Goal: Find specific page/section: Find specific page/section

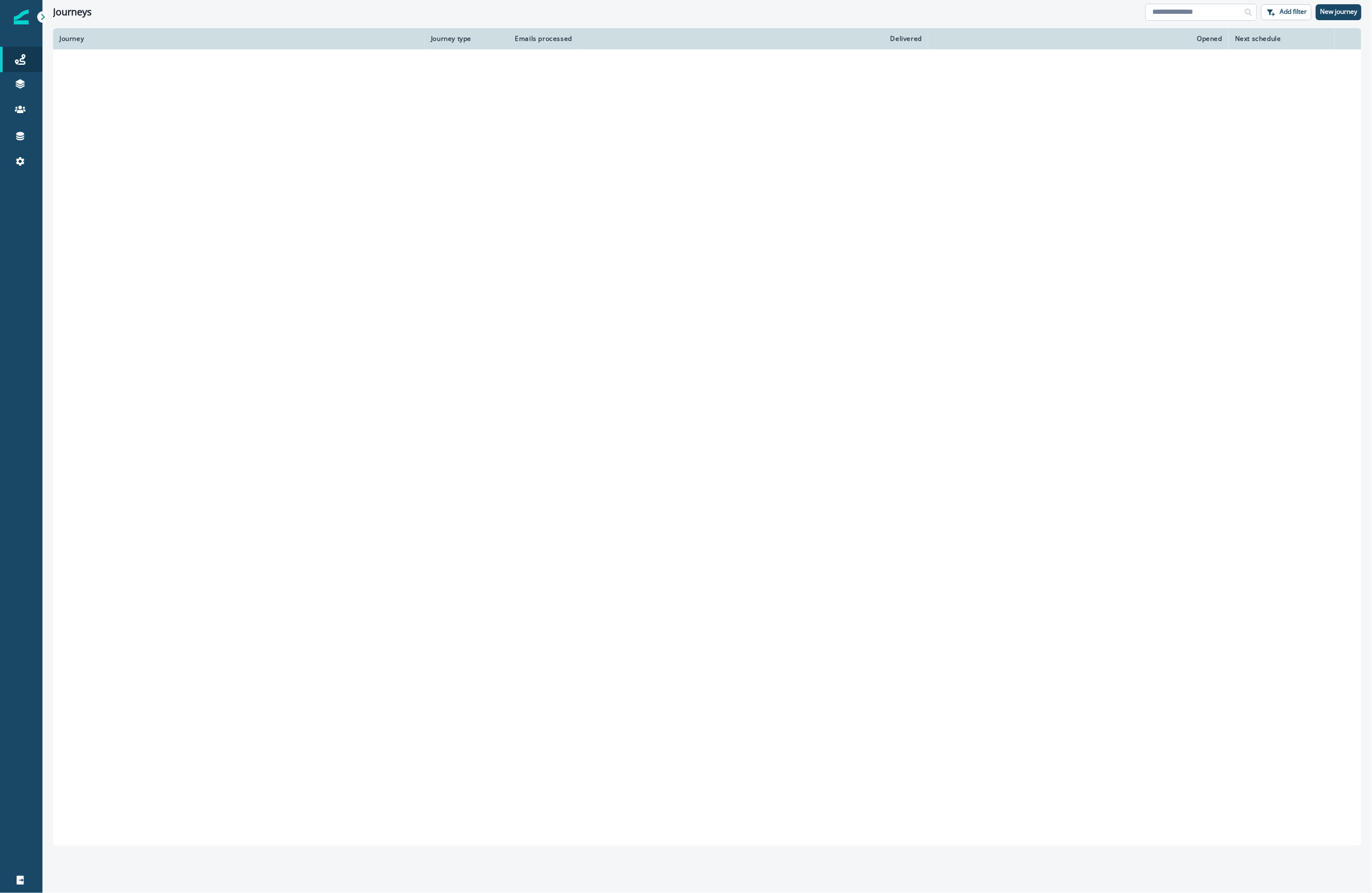
click at [1177, 10] on input at bounding box center [1201, 12] width 112 height 17
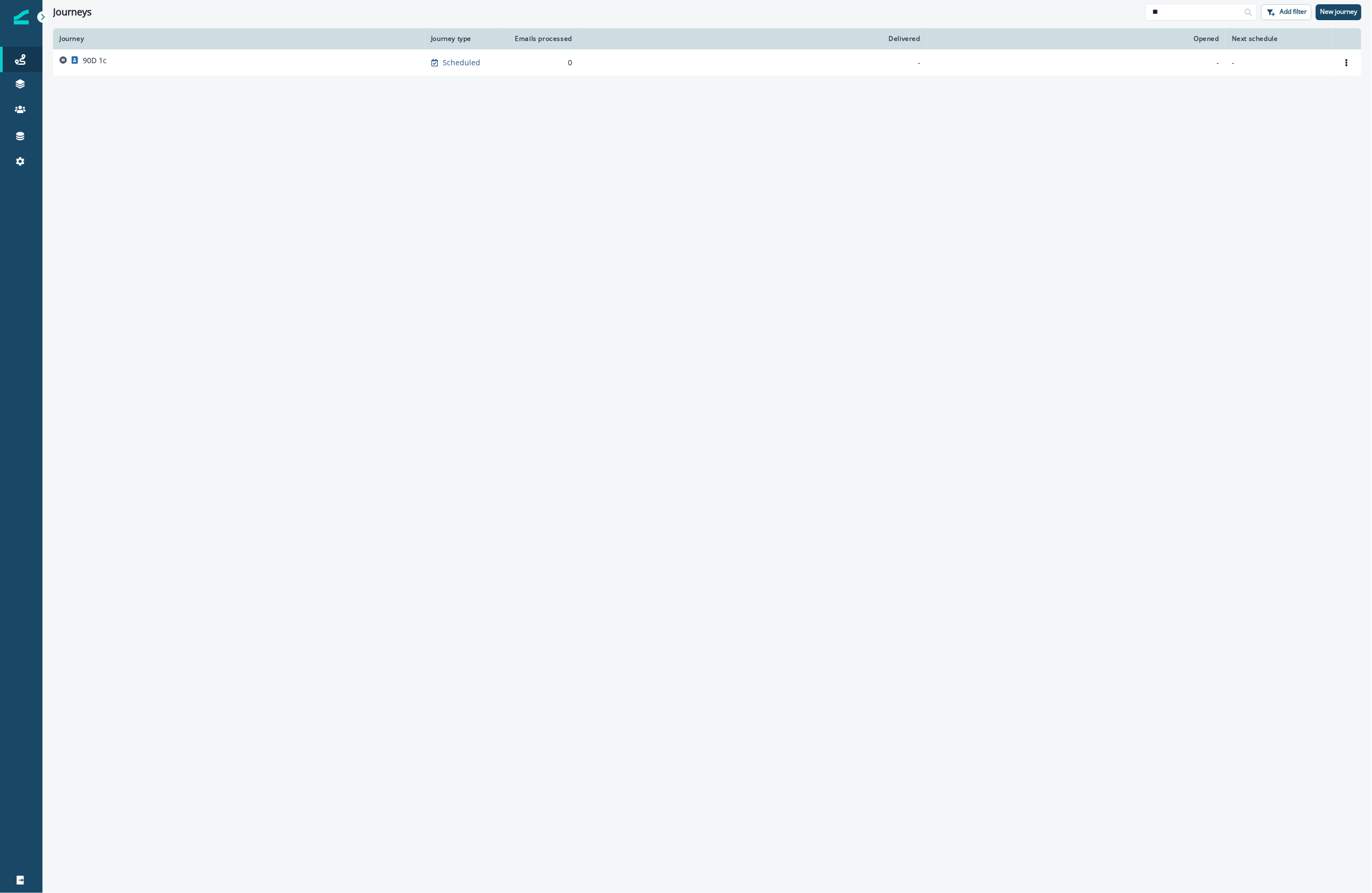
type input "**"
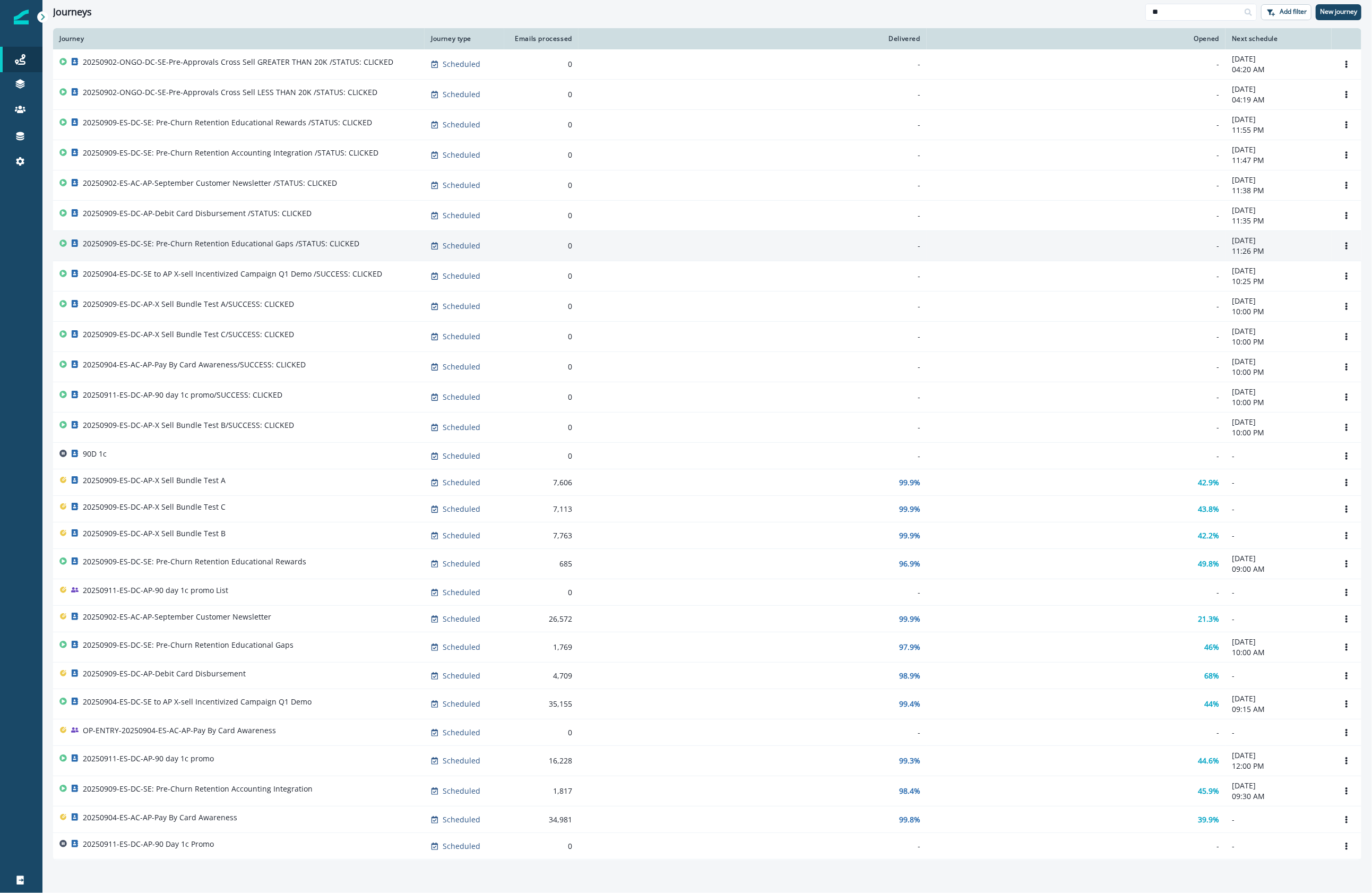
scroll to position [29, 0]
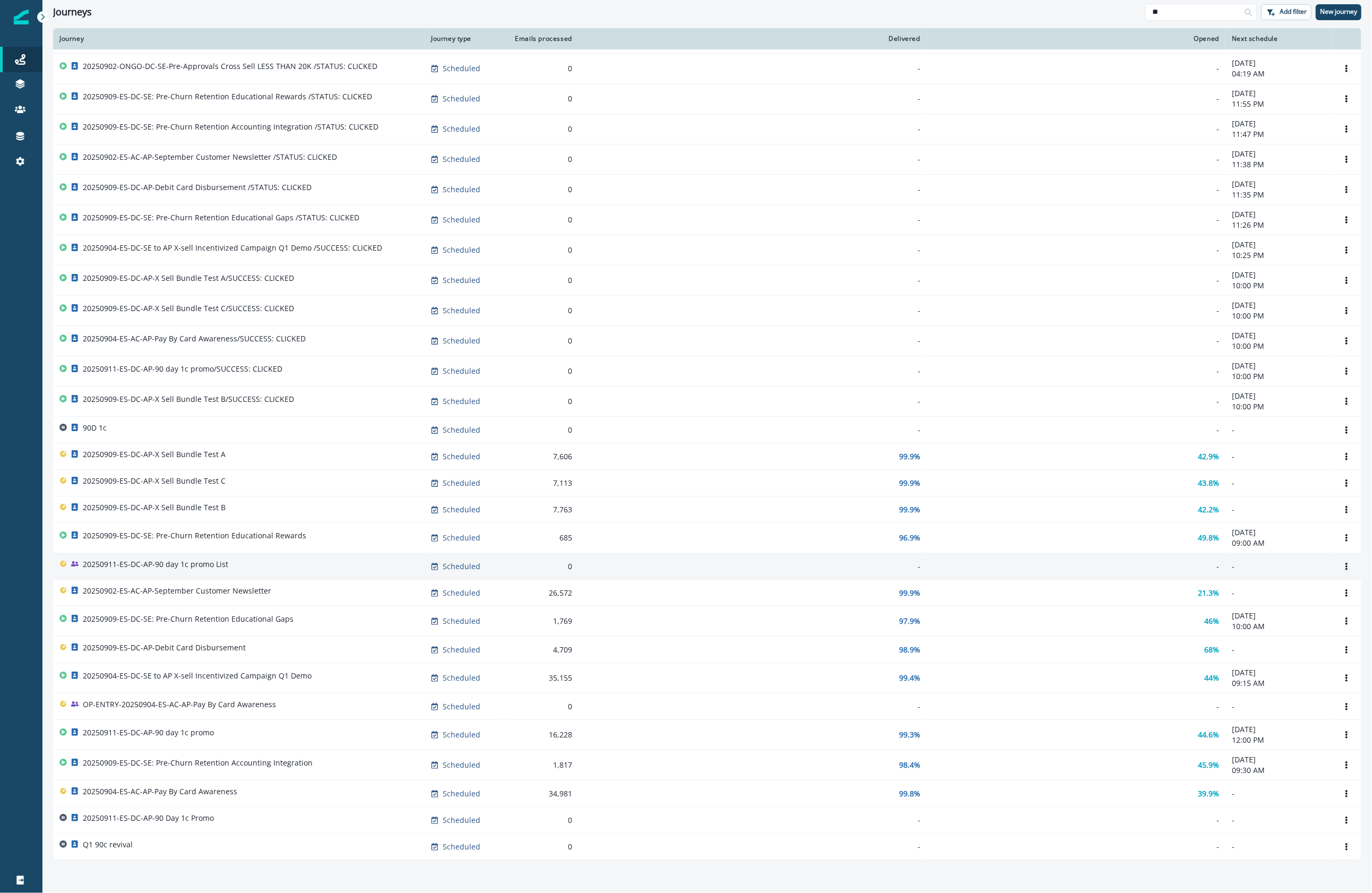
click at [318, 559] on div "20250911-ES-DC-AP-90 day 1c promo List" at bounding box center [238, 566] width 358 height 15
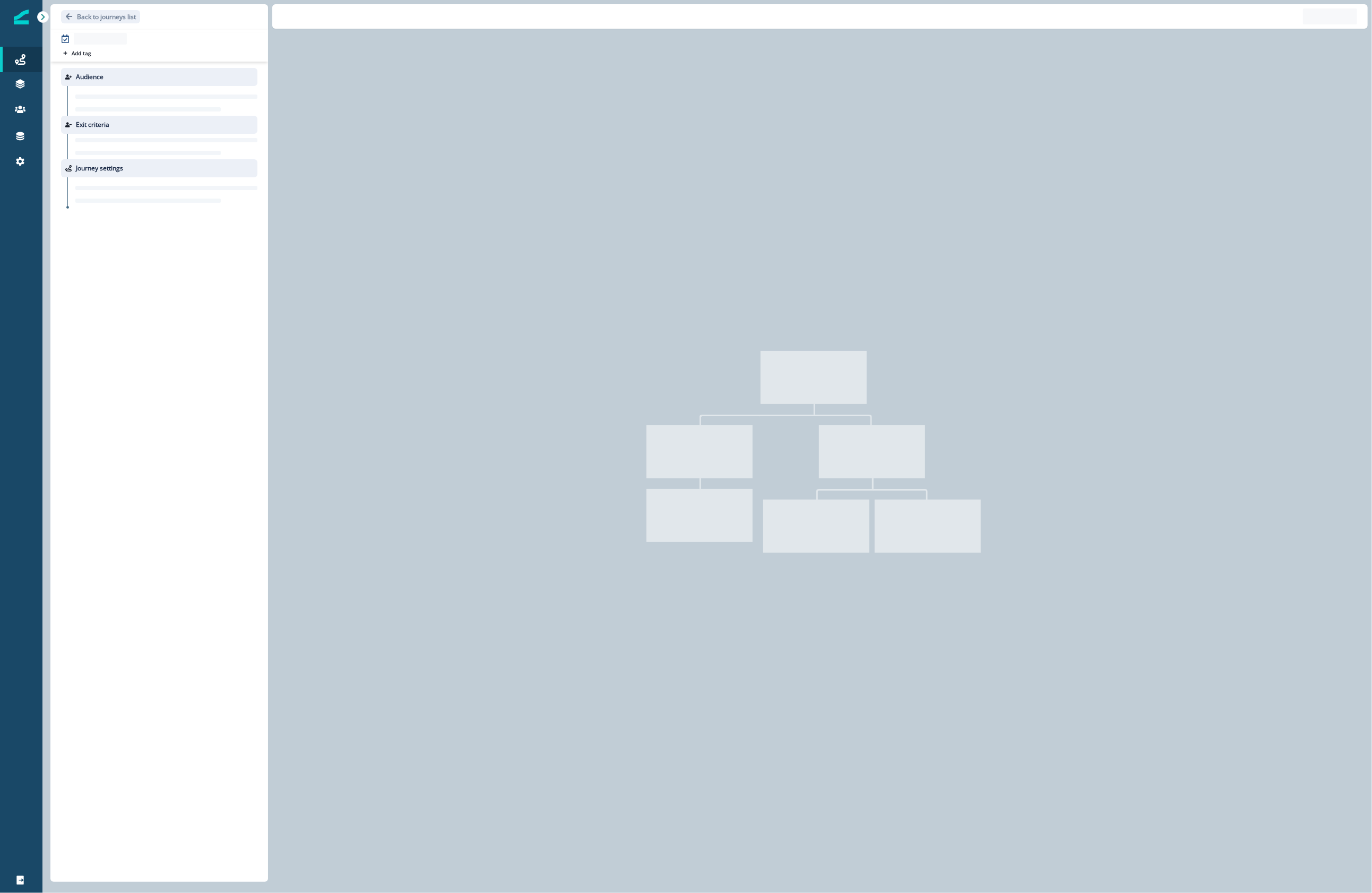
click at [318, 559] on div at bounding box center [707, 446] width 1329 height 893
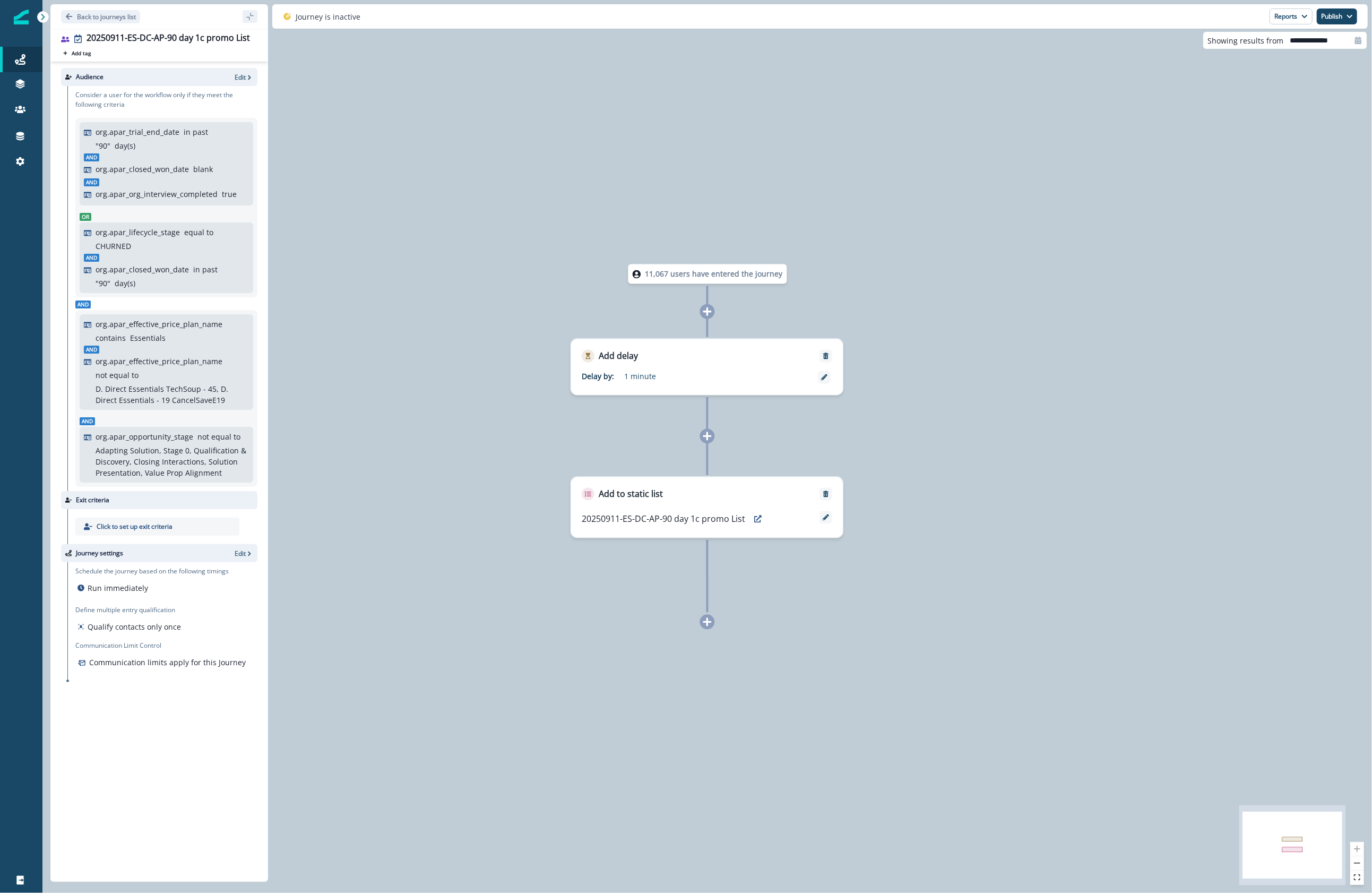
click at [121, 24] on div "Back to journeys list" at bounding box center [159, 16] width 217 height 25
click at [118, 17] on p "Back to journeys list" at bounding box center [106, 16] width 59 height 9
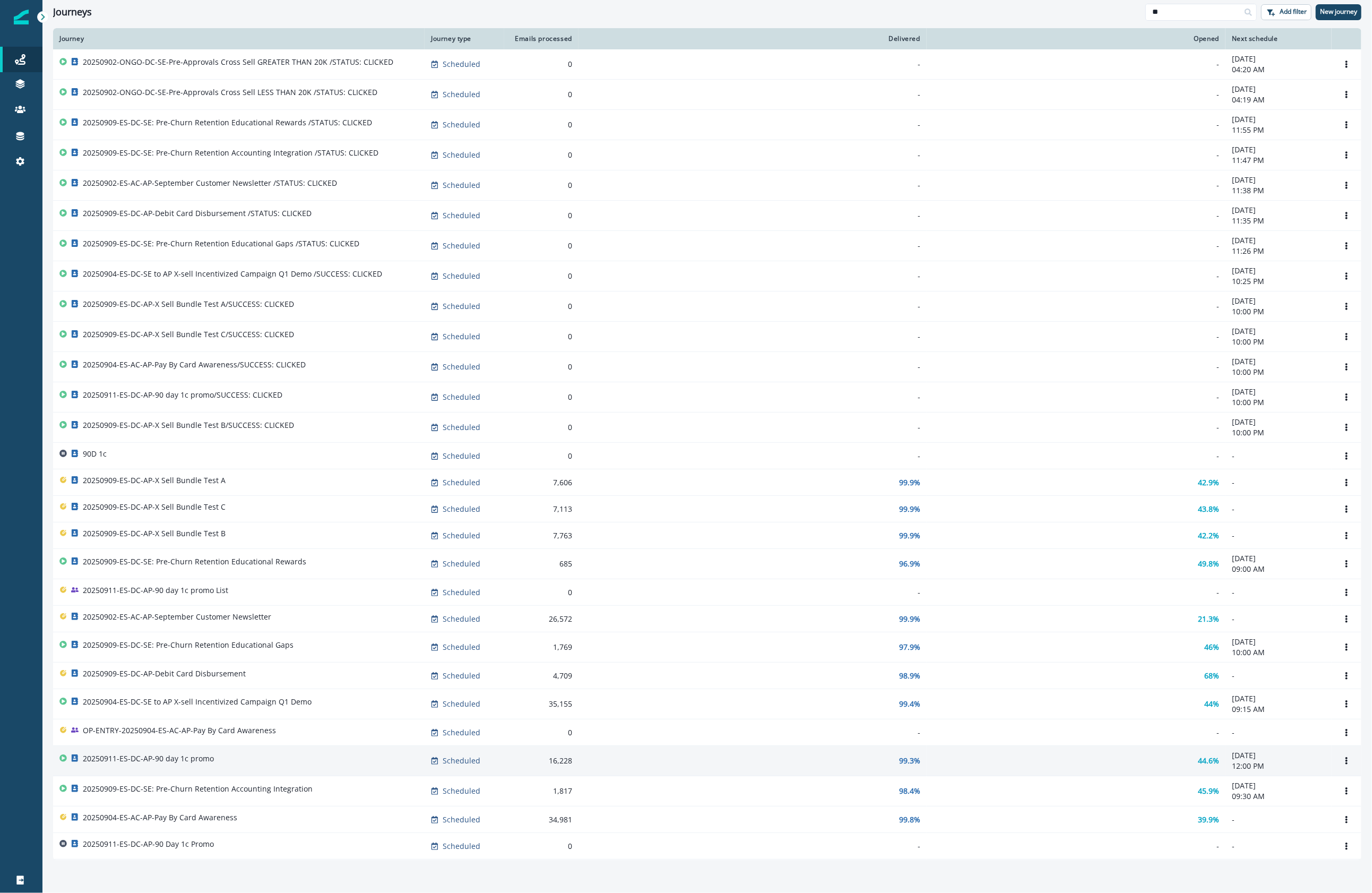
click at [295, 776] on td "20250911-ES-DC-AP-90 day 1c promo" at bounding box center [238, 761] width 372 height 30
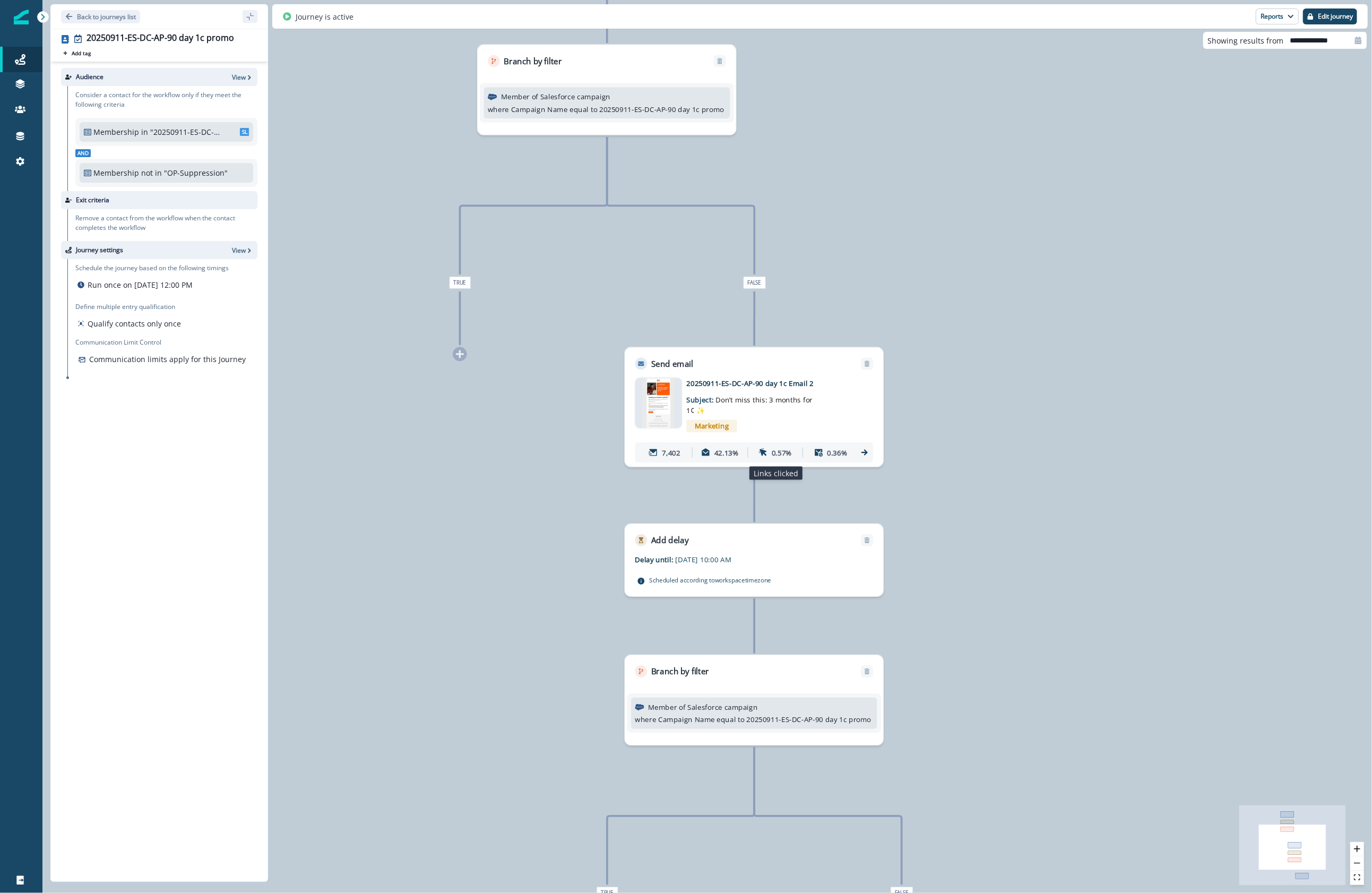
click at [779, 459] on div "0.57%" at bounding box center [775, 452] width 51 height 19
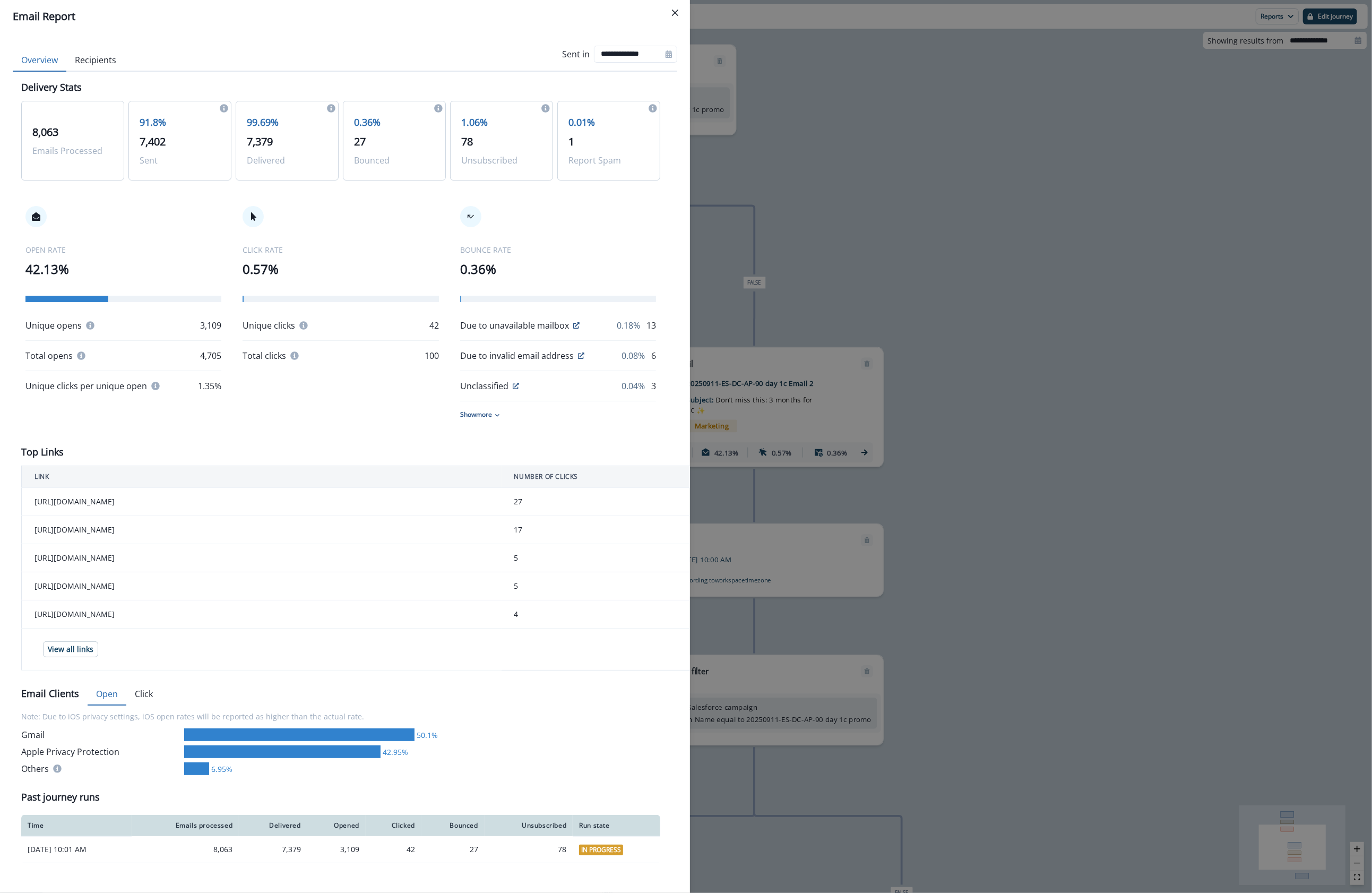
click at [807, 226] on div "**********" at bounding box center [686, 446] width 1372 height 893
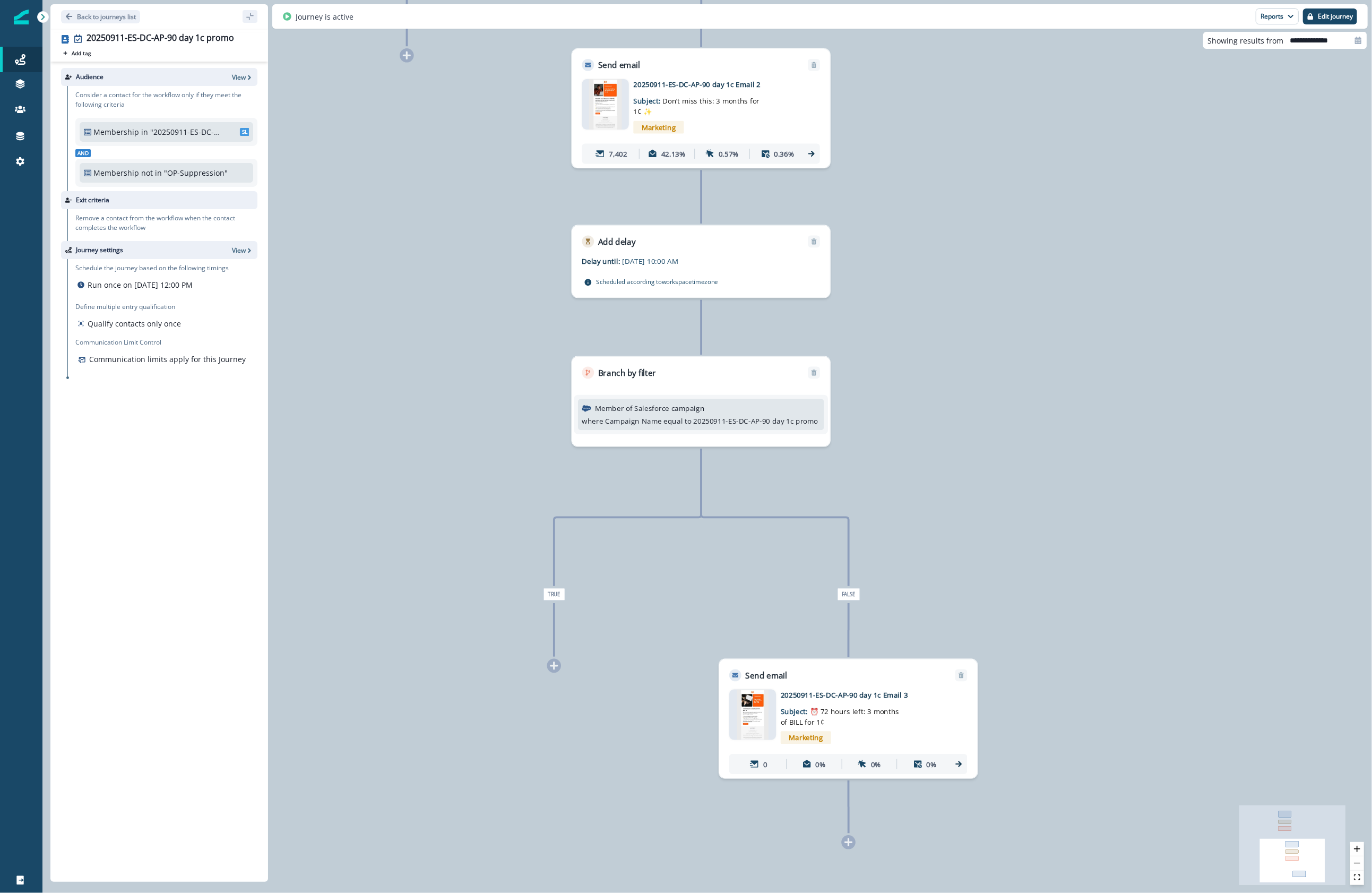
click at [767, 713] on img at bounding box center [752, 715] width 32 height 50
